Goal: Task Accomplishment & Management: Use online tool/utility

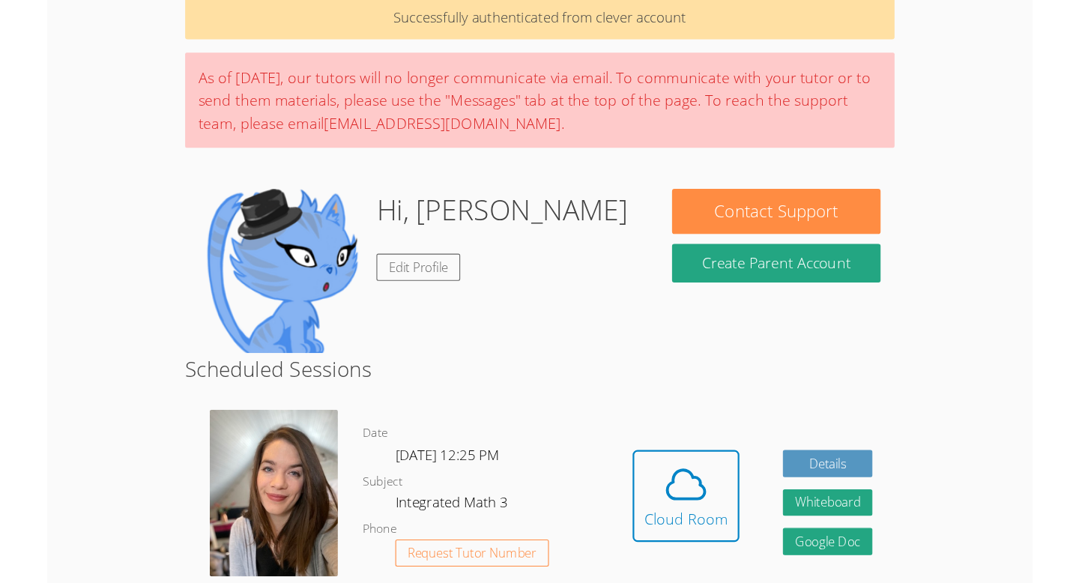
scroll to position [96, 0]
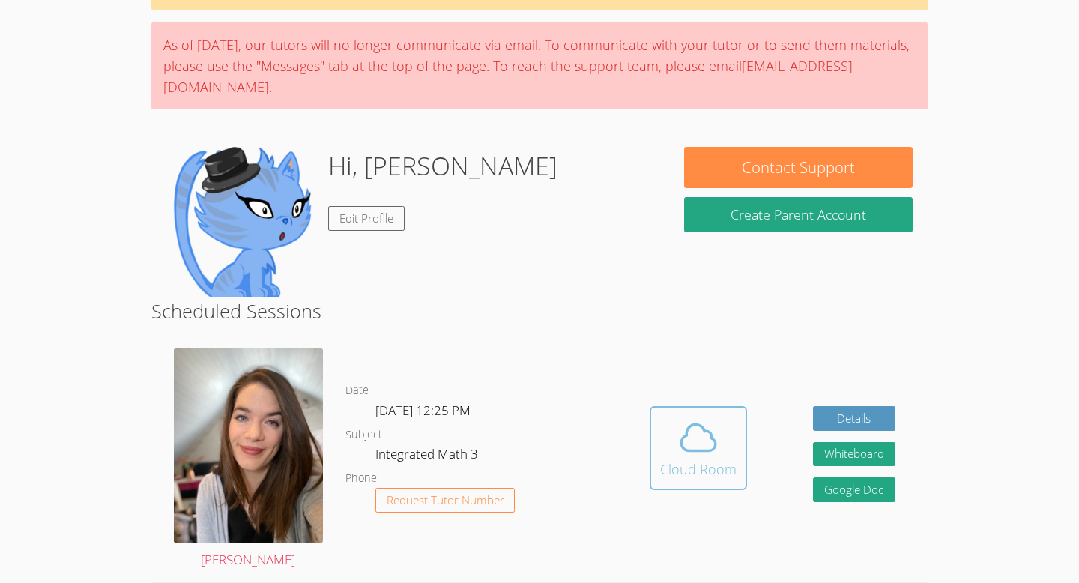
click at [700, 442] on icon at bounding box center [698, 438] width 42 height 42
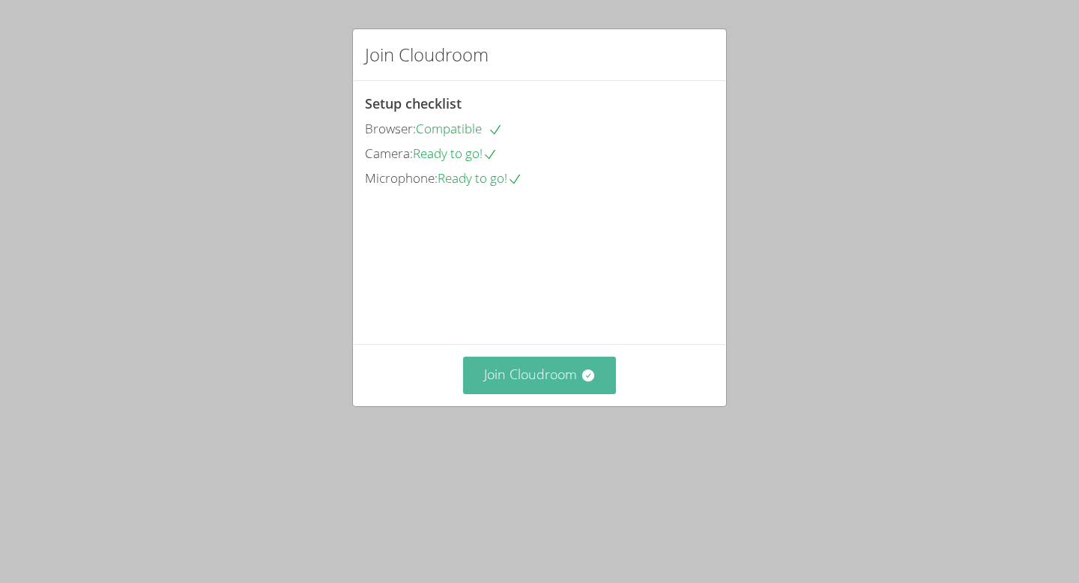
click at [517, 393] on button "Join Cloudroom" at bounding box center [540, 375] width 154 height 37
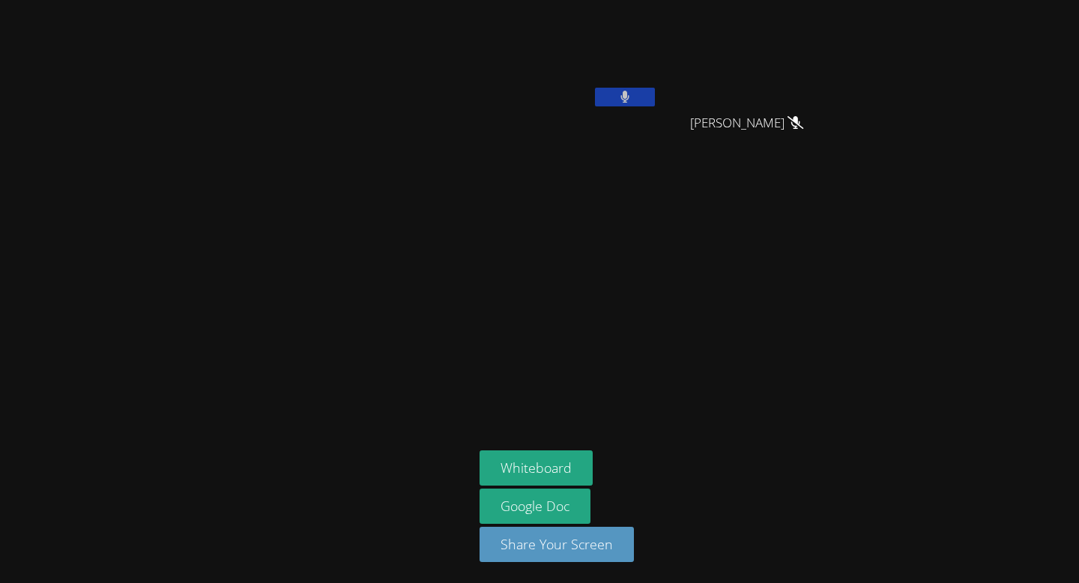
click at [625, 88] on button at bounding box center [625, 97] width 60 height 19
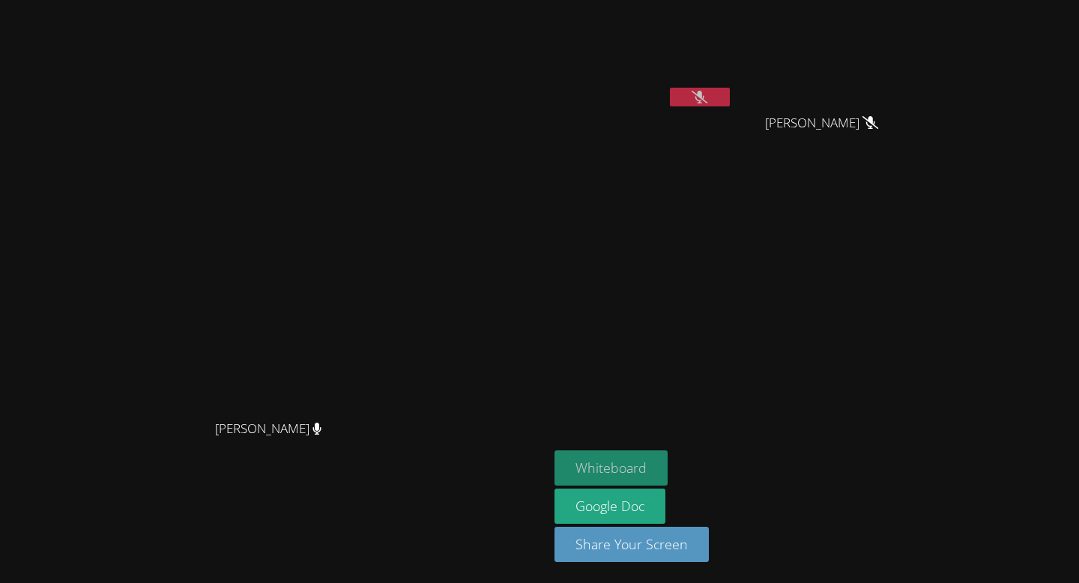
click at [667, 458] on button "Whiteboard" at bounding box center [610, 467] width 113 height 35
click at [667, 461] on button "Whiteboard" at bounding box center [610, 467] width 113 height 35
click at [667, 471] on button "Whiteboard" at bounding box center [610, 467] width 113 height 35
